Goal: Task Accomplishment & Management: Manage account settings

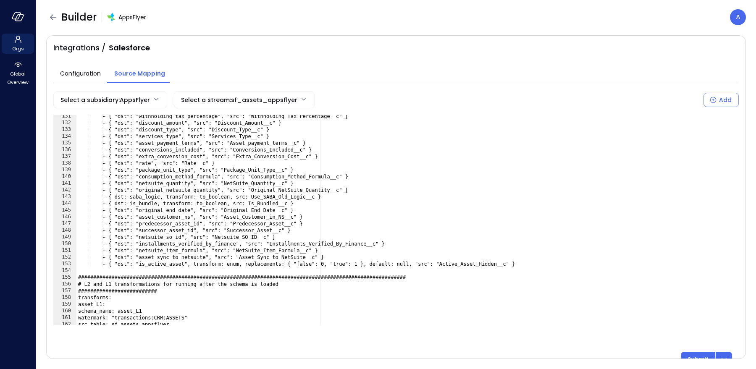
scroll to position [876, 0]
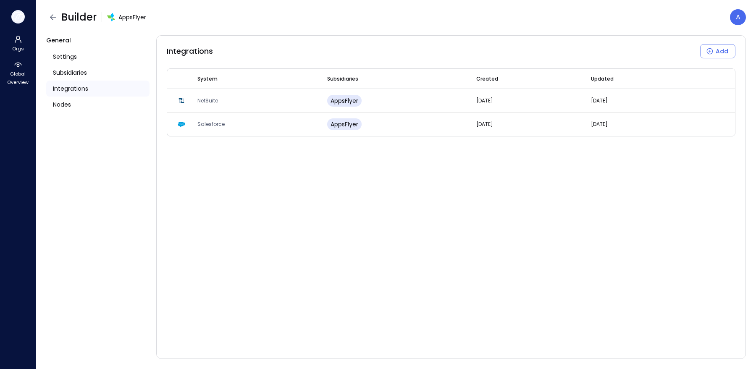
click at [19, 13] on icon "button" at bounding box center [18, 16] width 13 height 9
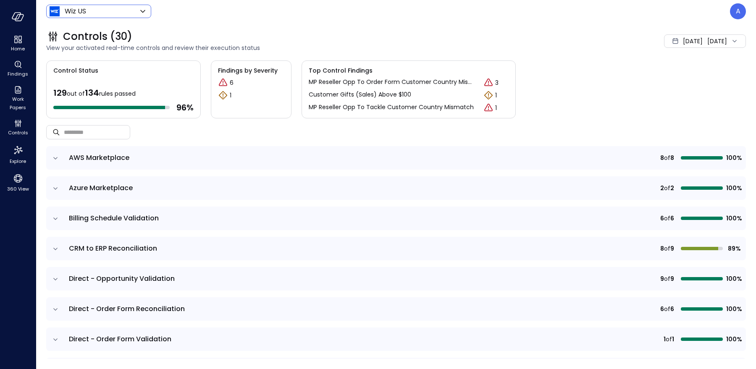
click at [89, 8] on body "Home Findings Work Papers Controls Explore 360 View Wiz US ****** ​ A Controls …" at bounding box center [378, 184] width 756 height 369
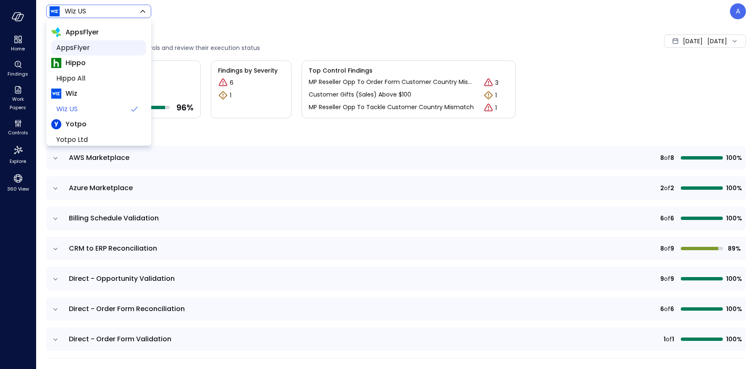
click at [90, 49] on span "AppsFlyer" at bounding box center [97, 48] width 83 height 10
type input "*******"
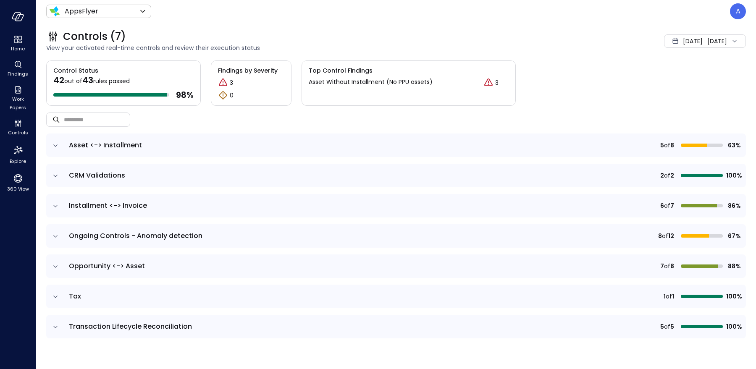
click at [54, 144] on icon "expand row" at bounding box center [55, 146] width 8 height 8
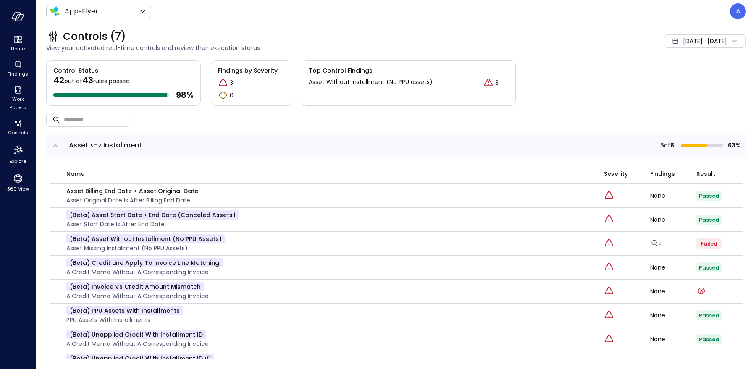
scroll to position [202, 0]
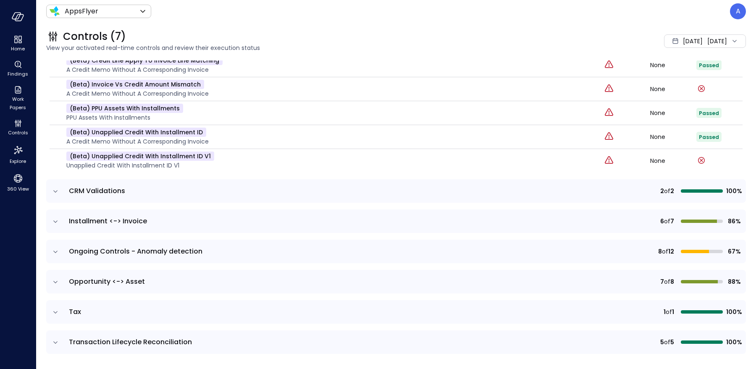
click at [51, 222] on icon "expand row" at bounding box center [55, 222] width 8 height 8
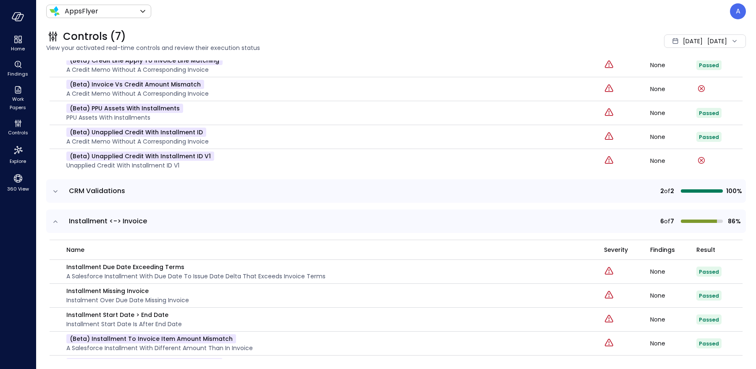
scroll to position [396, 0]
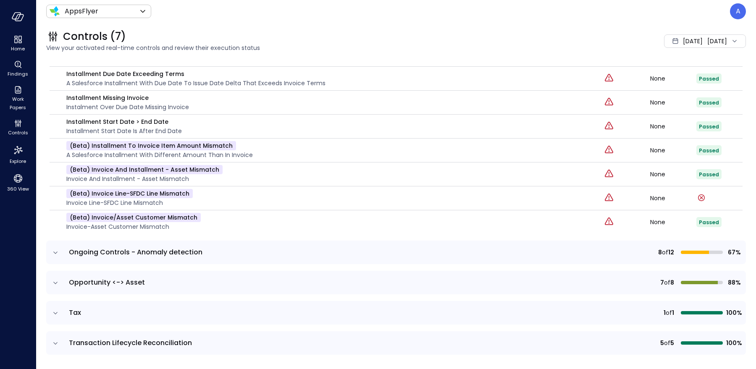
click at [54, 251] on icon "expand row" at bounding box center [55, 253] width 8 height 8
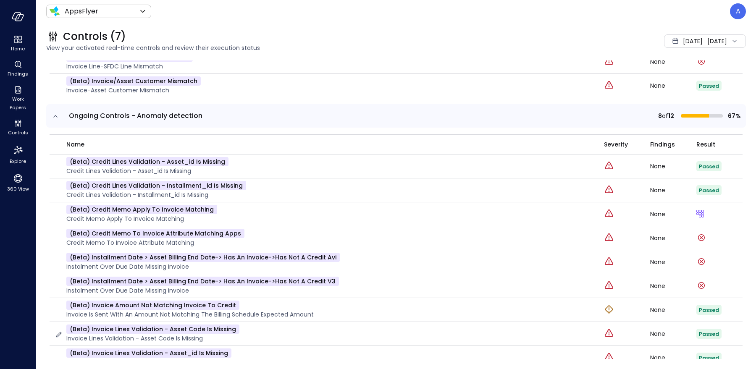
scroll to position [612, 0]
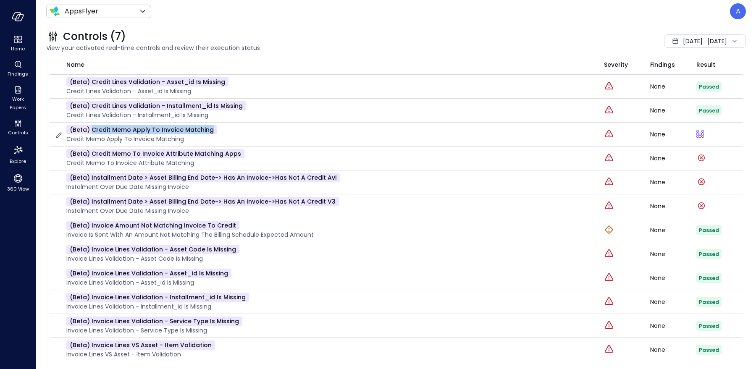
drag, startPoint x: 213, startPoint y: 125, endPoint x: 91, endPoint y: 127, distance: 122.2
click at [91, 127] on div "(beta) Credit Memo Apply to Invoice Matching Credit Memo Apply to Invoice Match…" at bounding box center [324, 134] width 539 height 18
copy p "Credit Memo Apply to Invoice Matching"
click at [59, 132] on icon "button" at bounding box center [59, 135] width 8 height 8
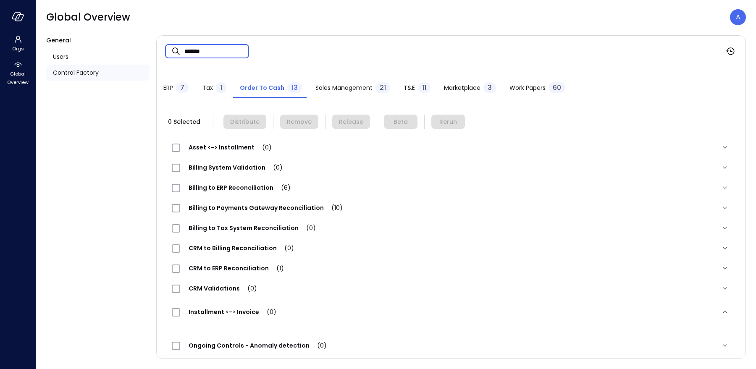
click at [224, 50] on input "*******" at bounding box center [216, 51] width 65 height 22
paste input "**********"
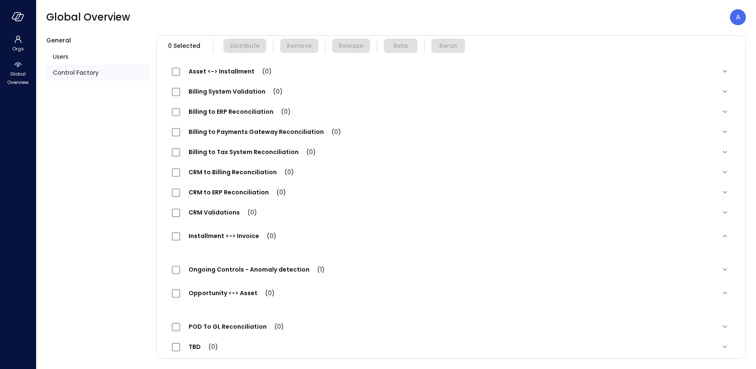
scroll to position [82, 0]
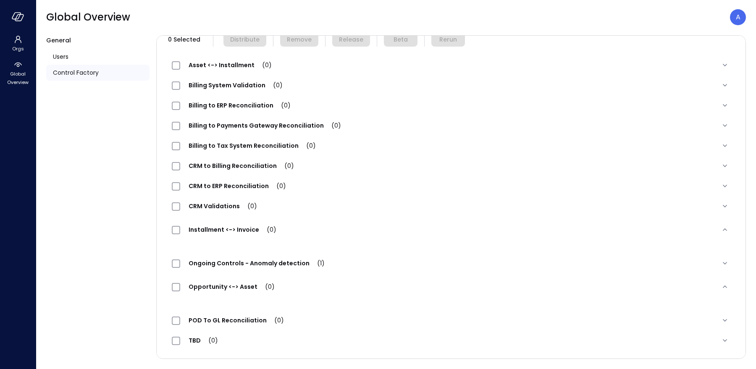
type input "**********"
click at [260, 264] on span "Ongoing Controls - Anomaly detection (1)" at bounding box center [256, 263] width 153 height 8
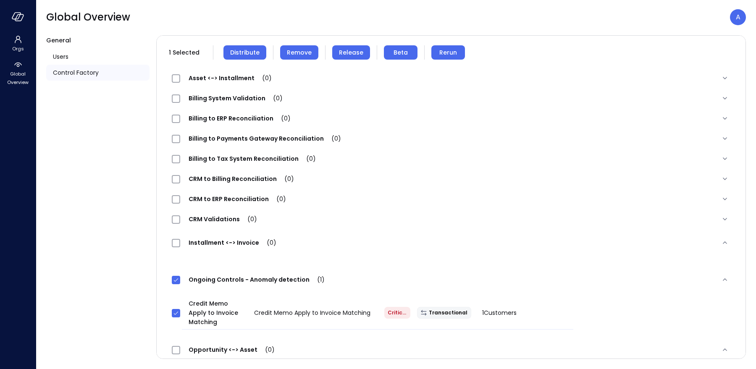
scroll to position [63, 0]
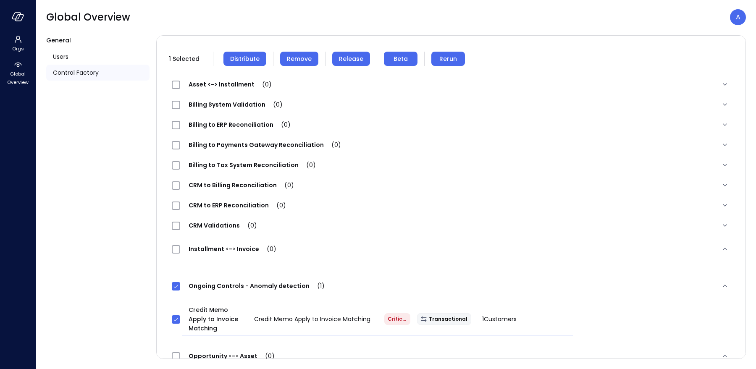
click at [299, 58] on span "Remove" at bounding box center [299, 58] width 25 height 9
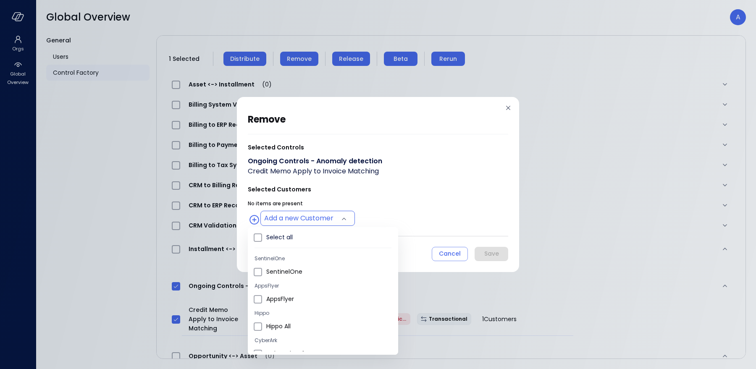
click at [320, 222] on body "**********" at bounding box center [378, 184] width 756 height 369
click at [260, 304] on li "AppsFlyer" at bounding box center [323, 299] width 150 height 14
type input "**********"
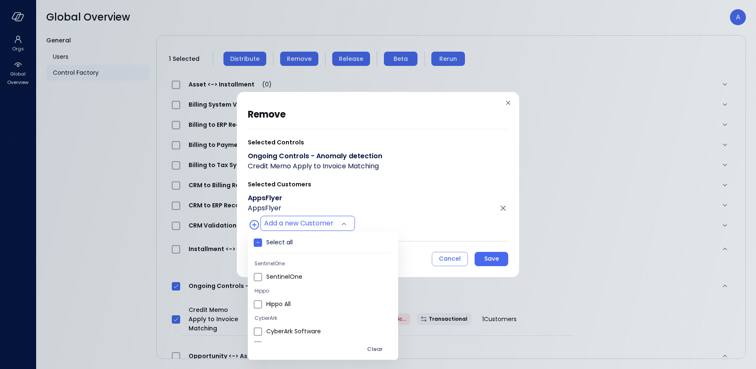
click at [452, 219] on div at bounding box center [378, 184] width 756 height 369
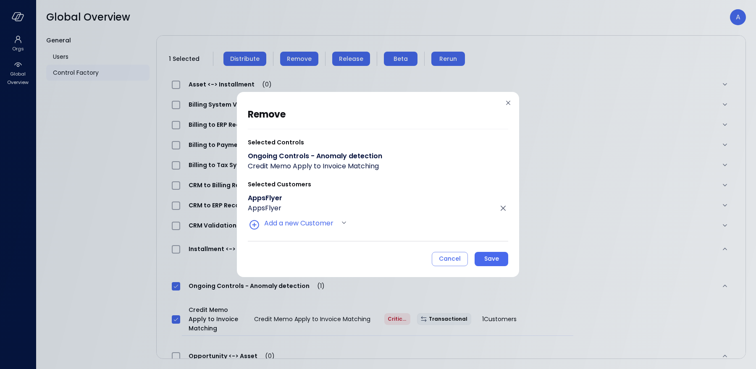
click at [494, 260] on div "Save" at bounding box center [491, 259] width 15 height 10
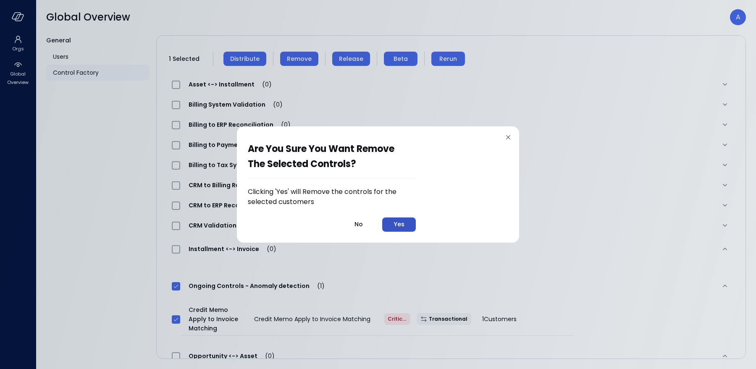
click at [403, 225] on div "Yes" at bounding box center [399, 224] width 10 height 10
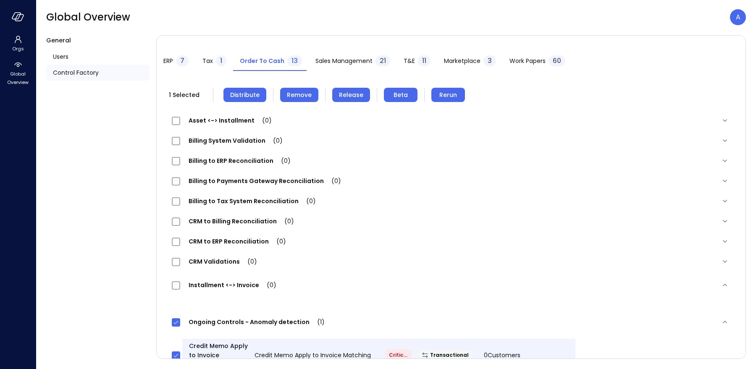
scroll to position [0, 0]
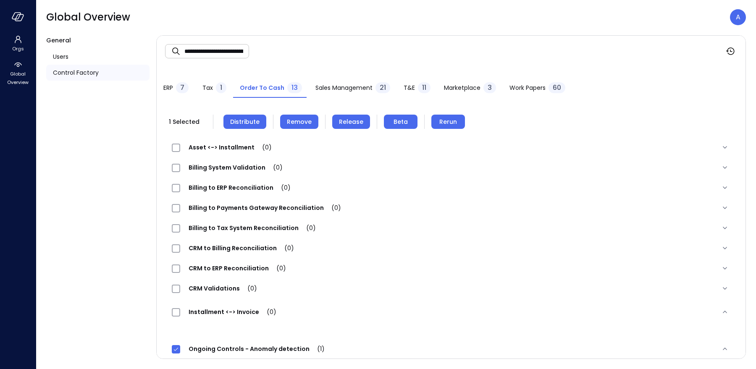
click at [211, 51] on input "**********" at bounding box center [216, 51] width 65 height 22
paste input "text"
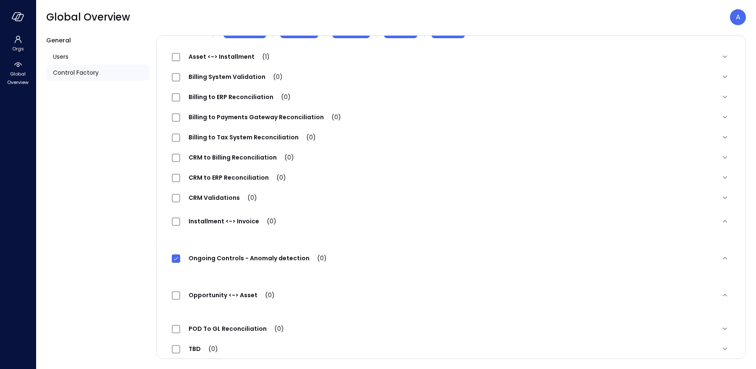
type input "**********"
click at [172, 256] on span at bounding box center [176, 258] width 8 height 8
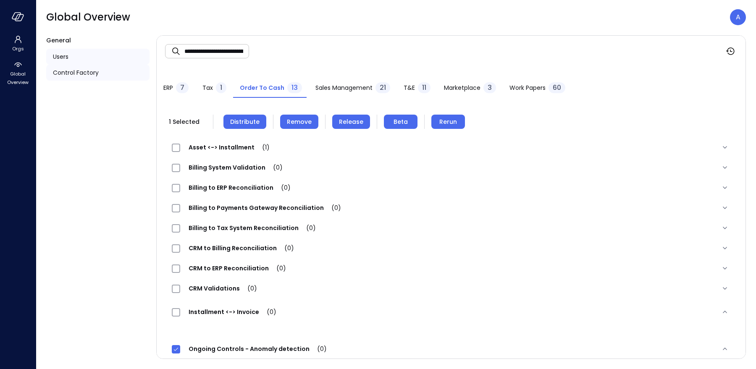
click at [64, 52] on span "Users" at bounding box center [61, 56] width 16 height 9
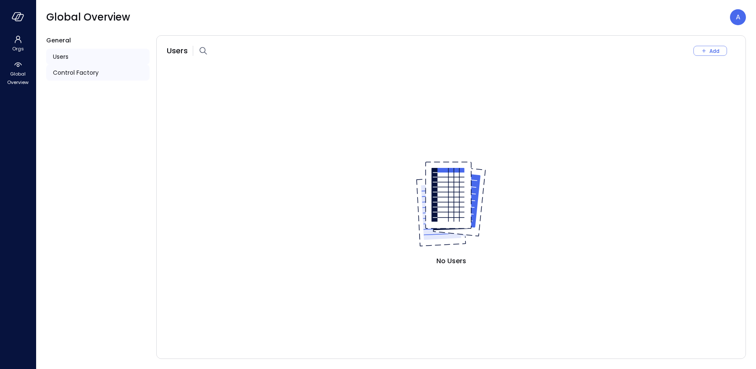
click at [67, 72] on span "Control Factory" at bounding box center [76, 72] width 46 height 9
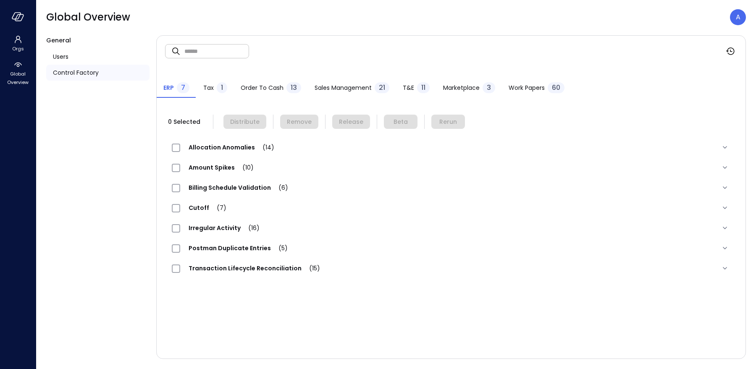
click at [219, 52] on input "text" at bounding box center [216, 51] width 65 height 22
paste input "**********"
type input "**********"
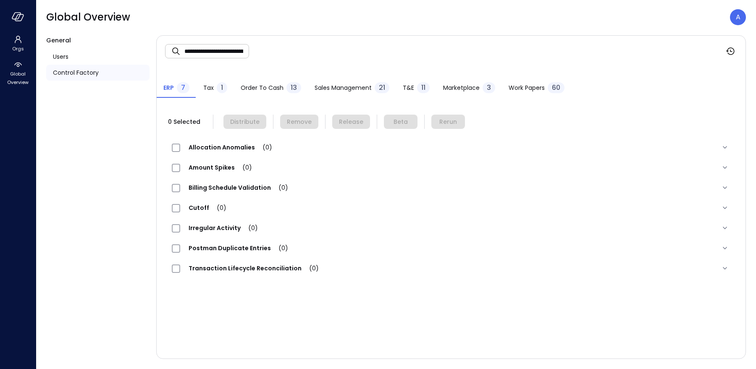
click at [252, 86] on span "Order to Cash" at bounding box center [262, 87] width 43 height 9
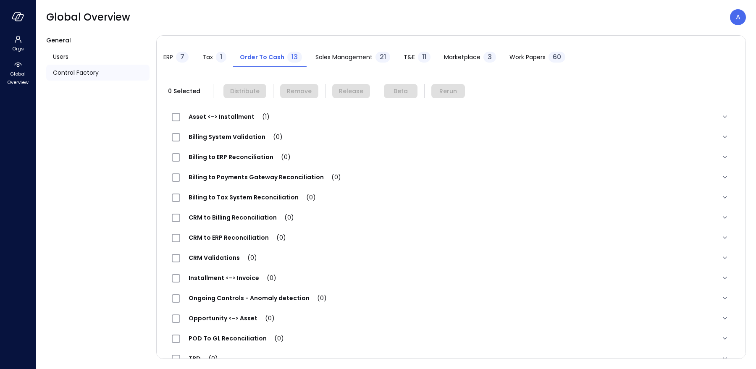
scroll to position [49, 0]
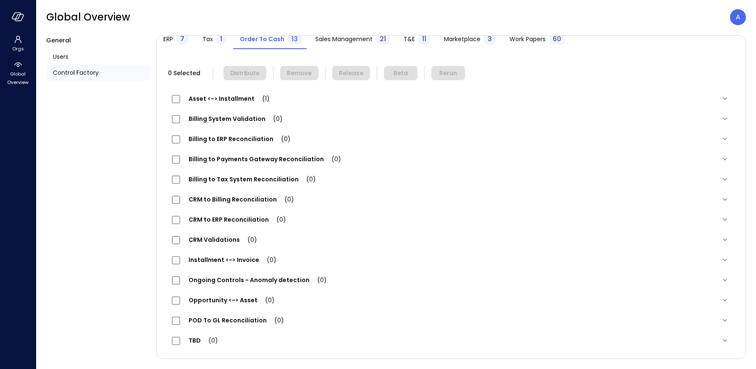
click at [238, 99] on span "Asset <-> Installment (1)" at bounding box center [229, 98] width 98 height 8
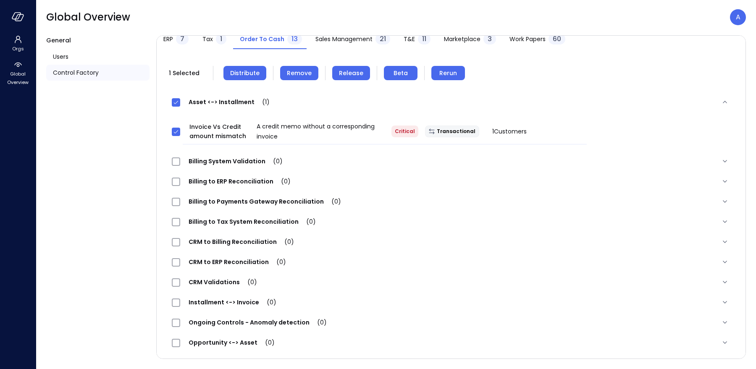
click at [290, 73] on span "Remove" at bounding box center [299, 72] width 25 height 9
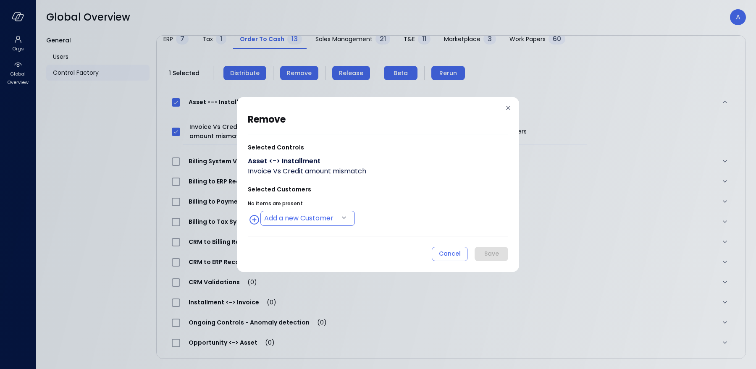
click at [315, 220] on body "**********" at bounding box center [378, 184] width 756 height 369
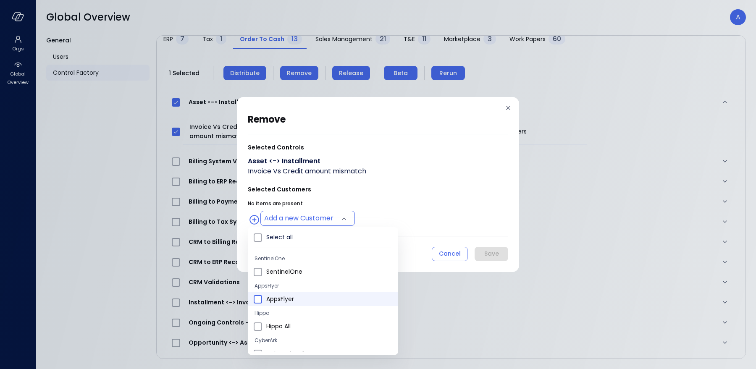
click at [262, 302] on span at bounding box center [258, 299] width 8 height 8
type input "**********"
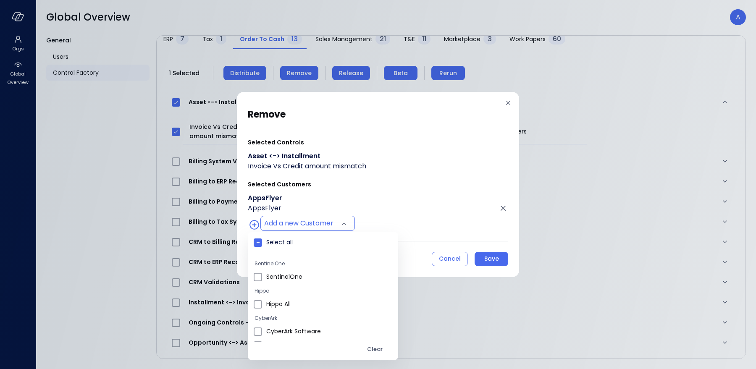
click at [459, 226] on div at bounding box center [378, 184] width 756 height 369
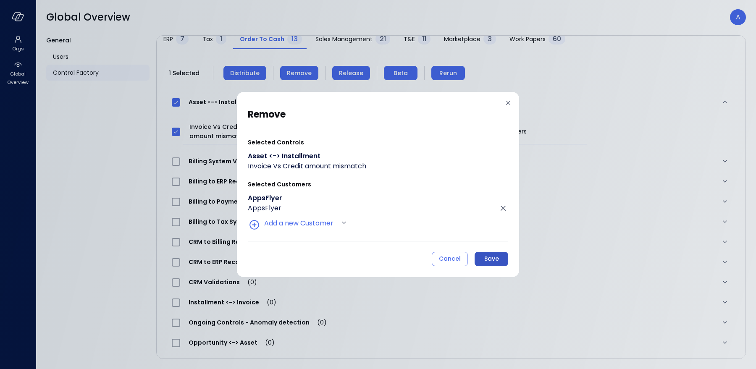
click at [493, 259] on div "Save" at bounding box center [491, 259] width 15 height 10
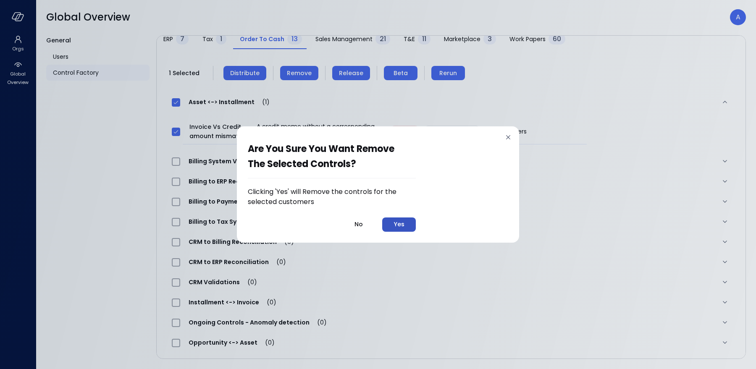
click at [396, 224] on div "Yes" at bounding box center [399, 224] width 10 height 10
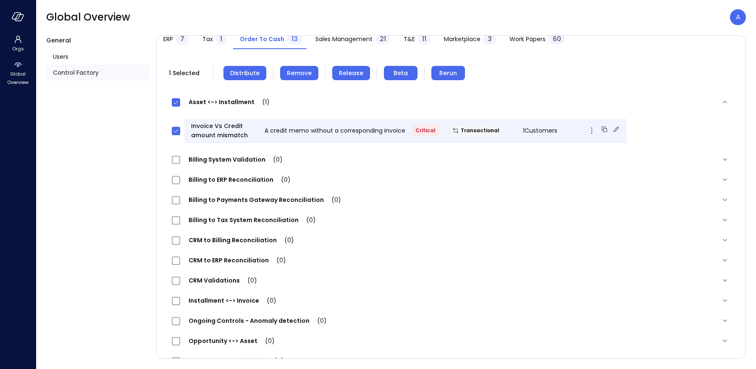
click at [612, 130] on icon at bounding box center [616, 129] width 8 height 8
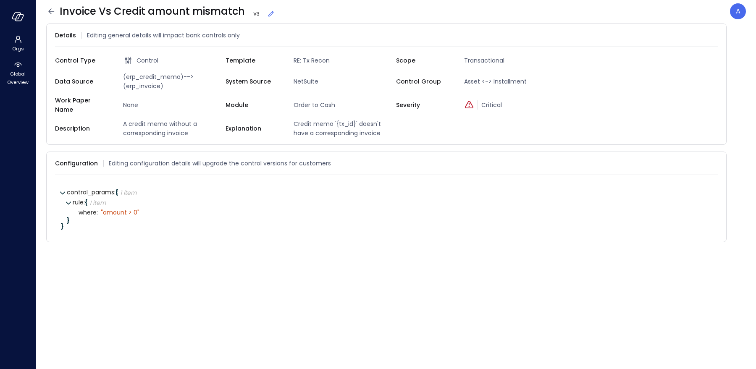
click at [166, 11] on span "Invoice Vs Credit amount mismatch V 3" at bounding box center [167, 11] width 215 height 13
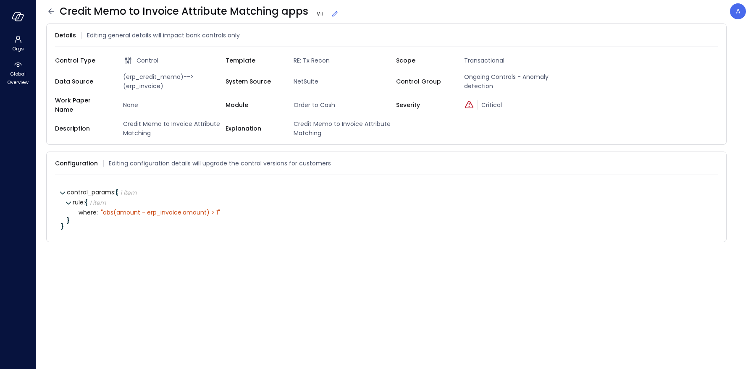
click at [144, 12] on span "Credit Memo to Invoice Attribute Matching apps V 11" at bounding box center [199, 11] width 279 height 13
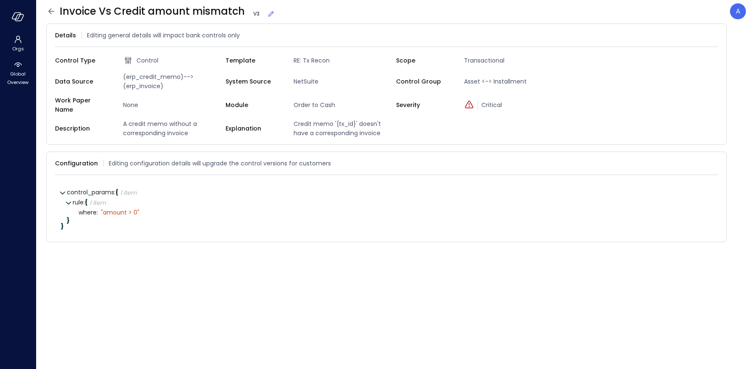
click at [190, 15] on span "Invoice Vs Credit amount mismatch V 3" at bounding box center [167, 11] width 215 height 13
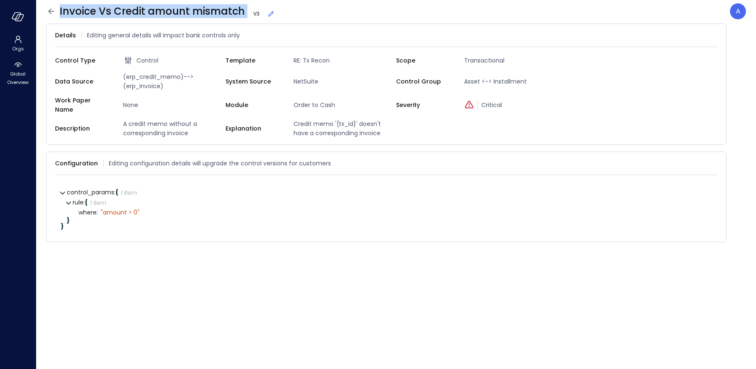
click at [190, 15] on span "Invoice Vs Credit amount mismatch V 3" at bounding box center [167, 11] width 215 height 13
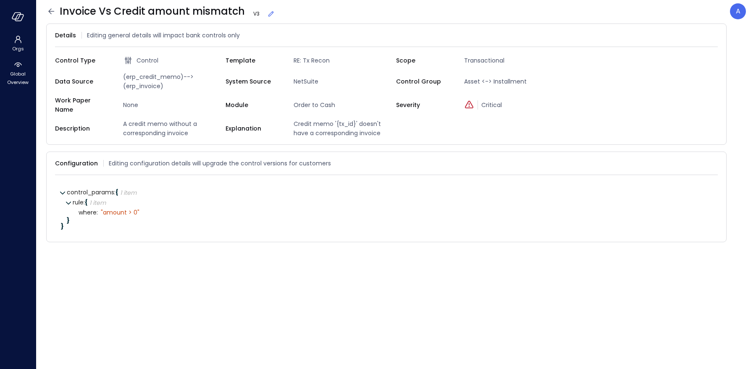
click at [210, 11] on span "Invoice Vs Credit amount mismatch V 3" at bounding box center [167, 11] width 215 height 13
click at [209, 10] on span "Invoice Vs Credit amount mismatch V 3" at bounding box center [167, 11] width 215 height 13
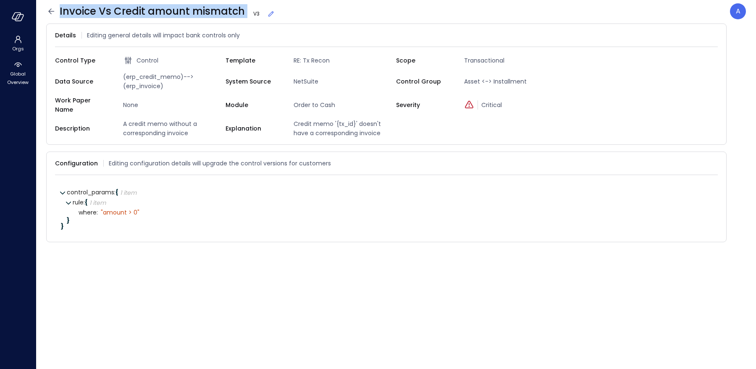
click at [209, 10] on span "Invoice Vs Credit amount mismatch V 3" at bounding box center [167, 11] width 215 height 13
copy span "Invoice Vs Credit amount mismatch"
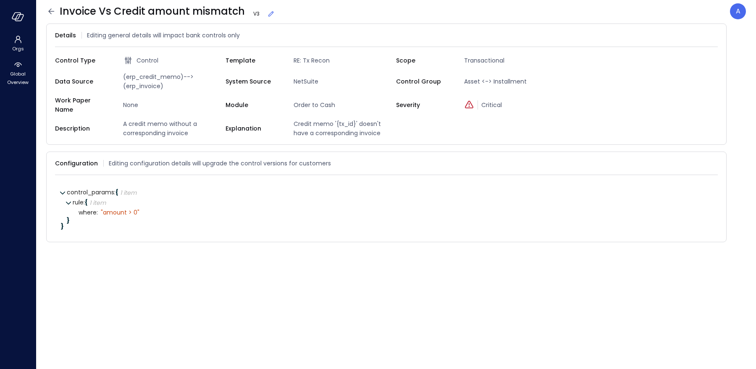
click at [193, 14] on span "Invoice Vs Credit amount mismatch V 3" at bounding box center [167, 11] width 215 height 13
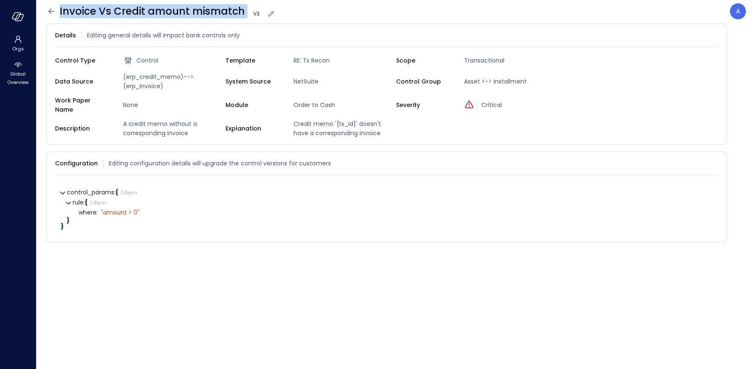
click at [193, 14] on span "Invoice Vs Credit amount mismatch V 3" at bounding box center [167, 11] width 215 height 13
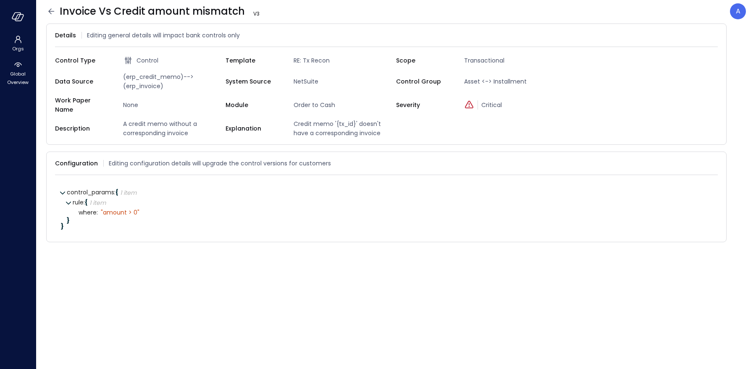
copy span "Invoice Vs Credit amount mismatch"
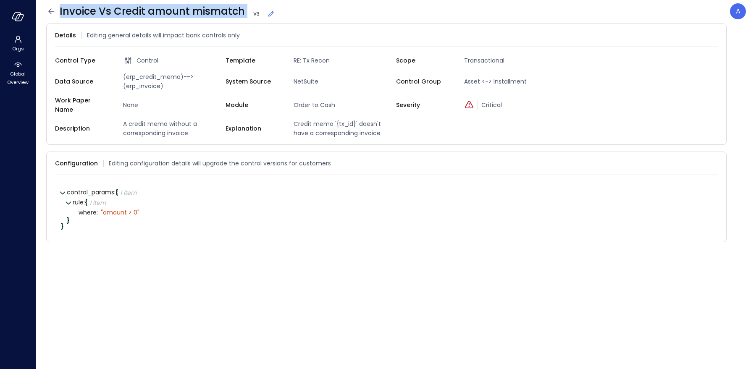
drag, startPoint x: 60, startPoint y: 10, endPoint x: 182, endPoint y: 12, distance: 121.8
click at [182, 12] on span "Invoice Vs Credit amount mismatch V 3" at bounding box center [167, 11] width 215 height 13
copy span "Invoice Vs Credit amount mismatch"
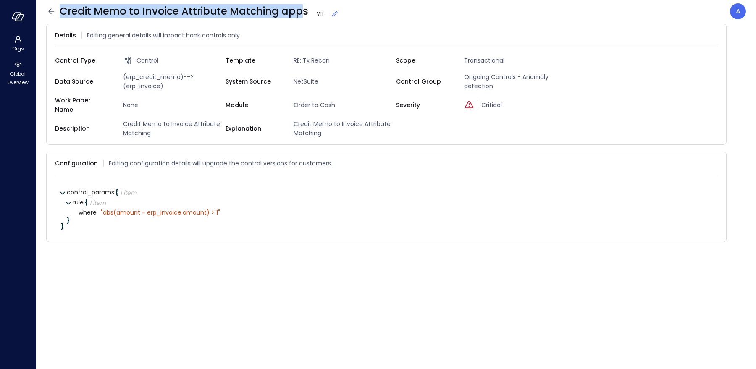
drag, startPoint x: 61, startPoint y: 15, endPoint x: 300, endPoint y: 15, distance: 238.9
click at [300, 15] on span "Credit Memo to Invoice Attribute Matching apps V 11" at bounding box center [199, 11] width 279 height 13
drag, startPoint x: 302, startPoint y: 10, endPoint x: 62, endPoint y: 8, distance: 240.2
click at [62, 8] on span "Credit Memo to Invoice Attribute Matching apps V 11" at bounding box center [199, 11] width 279 height 13
copy span "Credit Memo to Invoice Attribute Matching apps"
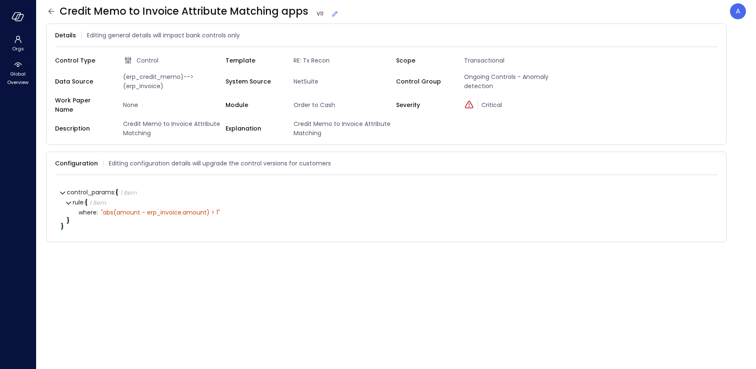
click at [267, 10] on span "Credit Memo to Invoice Attribute Matching apps V 11" at bounding box center [199, 11] width 279 height 13
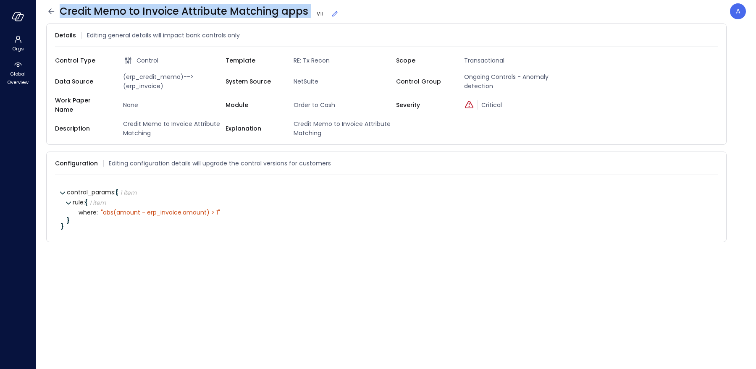
click at [267, 10] on span "Credit Memo to Invoice Attribute Matching apps V 11" at bounding box center [199, 11] width 279 height 13
copy span "Credit Memo to Invoice Attribute Matching apps"
drag, startPoint x: 63, startPoint y: 10, endPoint x: 299, endPoint y: 9, distance: 236.0
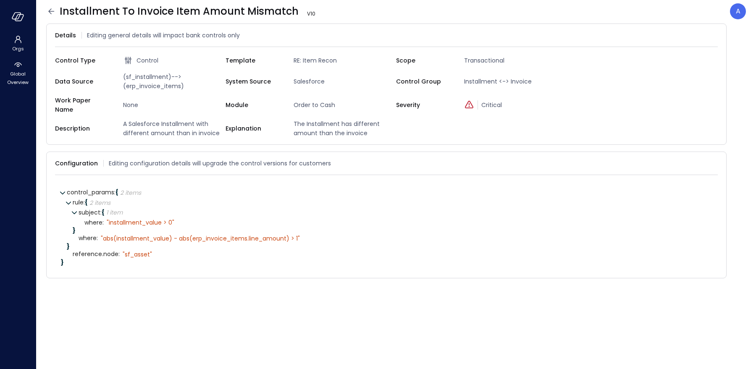
click at [50, 11] on icon at bounding box center [51, 10] width 6 height 5
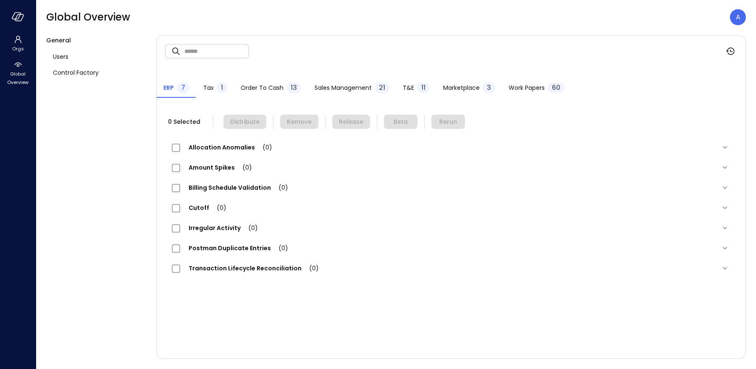
click at [218, 52] on input "text" at bounding box center [216, 51] width 65 height 22
paste input "**********"
type input "**********"
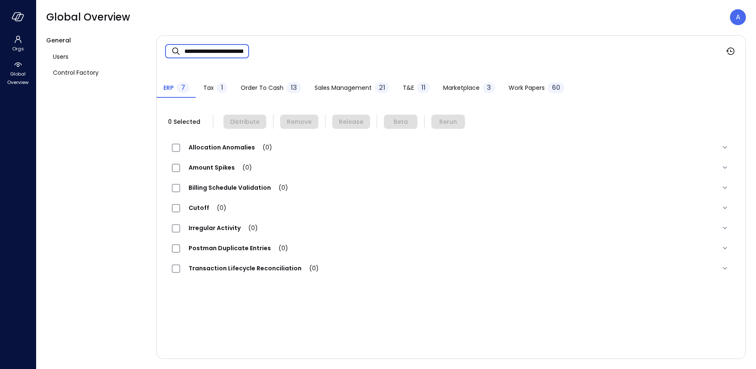
click at [254, 86] on span "Order to Cash" at bounding box center [262, 87] width 43 height 9
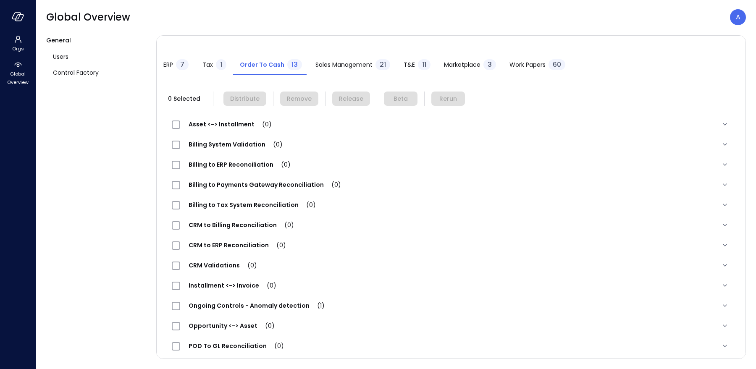
scroll to position [49, 0]
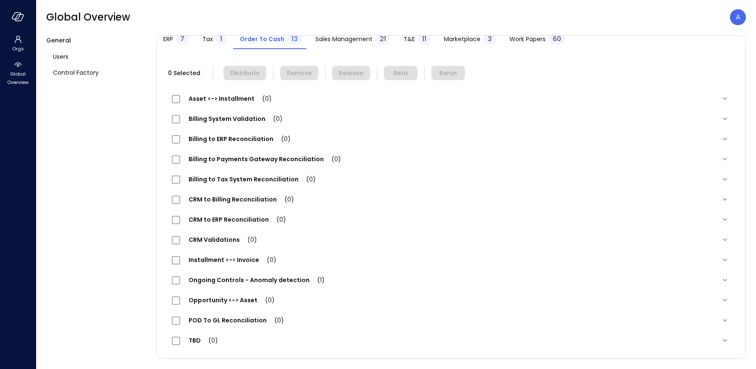
click at [290, 284] on div "Ongoing Controls - Anomaly detection (1)" at bounding box center [252, 280] width 161 height 10
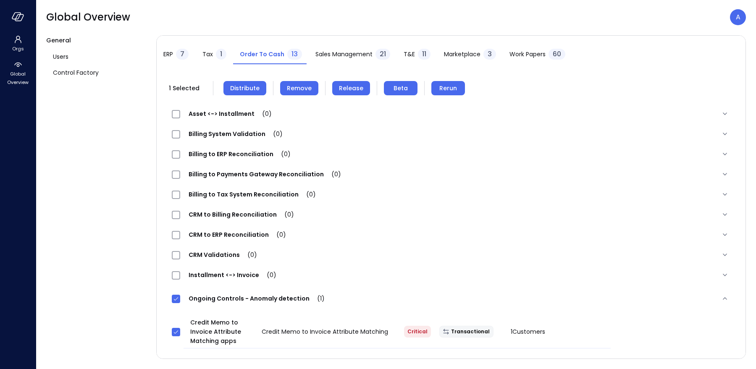
scroll to position [0, 0]
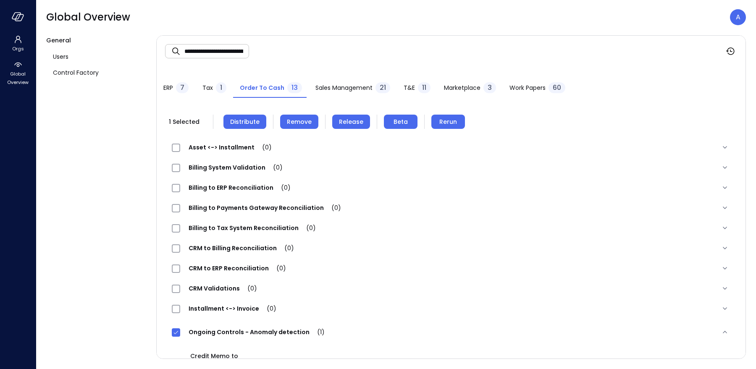
click at [299, 121] on span "Remove" at bounding box center [299, 121] width 25 height 9
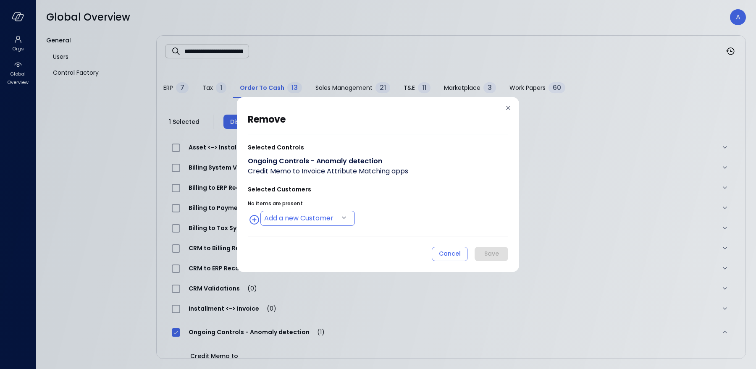
click at [296, 219] on body "**********" at bounding box center [378, 184] width 756 height 369
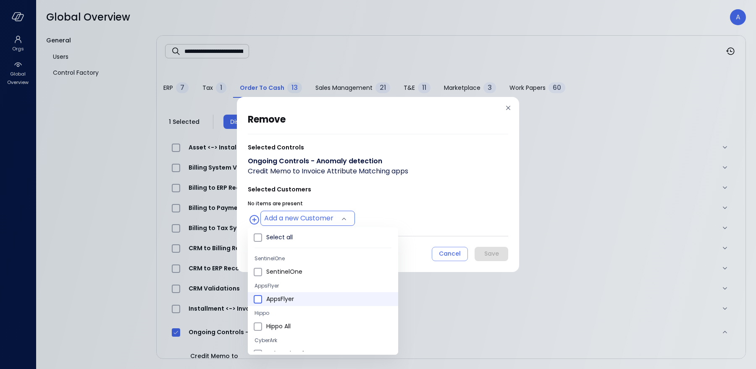
type input "**********"
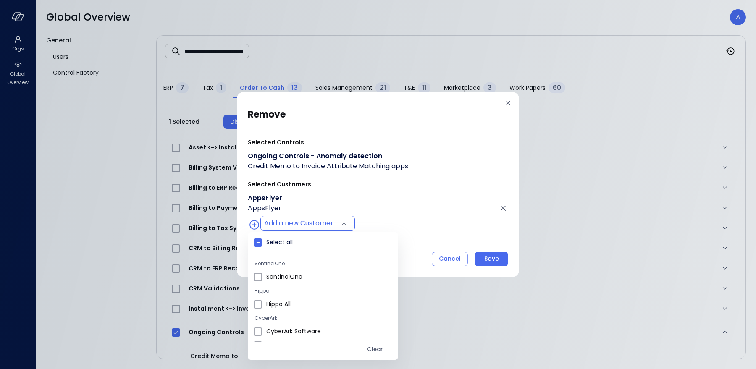
click at [442, 164] on div at bounding box center [378, 184] width 756 height 369
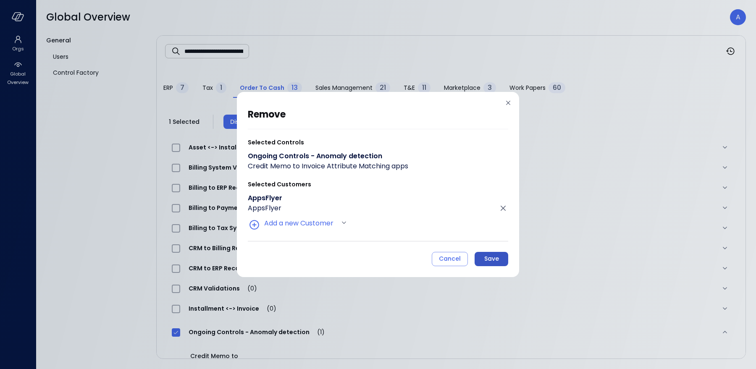
click at [488, 260] on div "Save" at bounding box center [491, 259] width 15 height 10
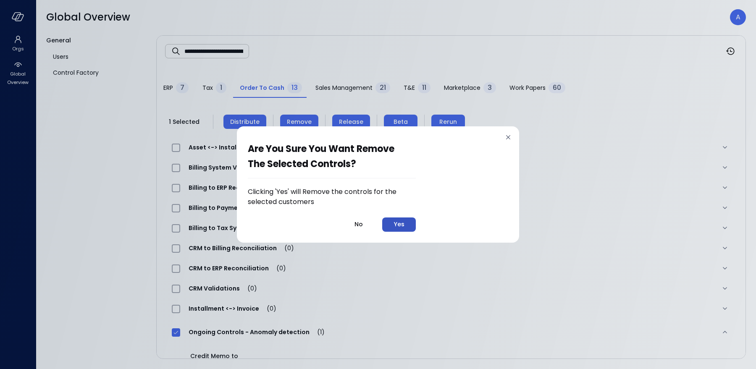
click at [401, 223] on div "Yes" at bounding box center [399, 224] width 10 height 10
